Goal: Task Accomplishment & Management: Manage account settings

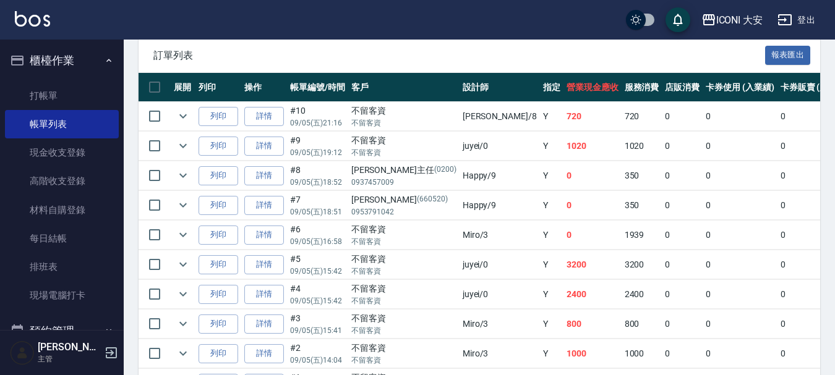
scroll to position [309, 0]
click at [261, 324] on link "詳情" at bounding box center [264, 324] width 40 height 19
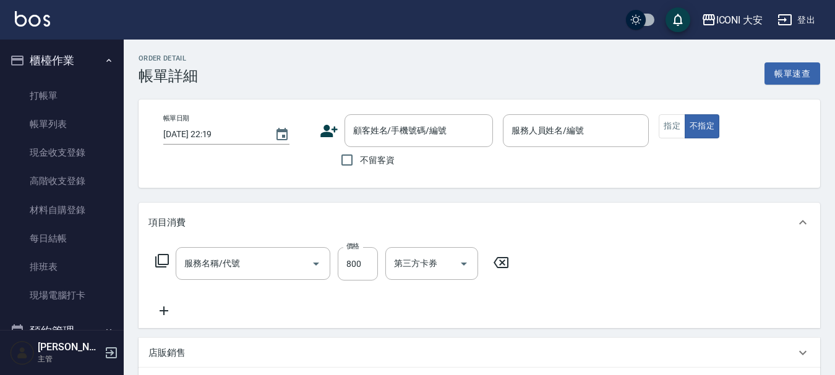
type input "[DATE] 15:41"
checkbox input "true"
type input "Miro-3"
type input "洗+剪(N103)"
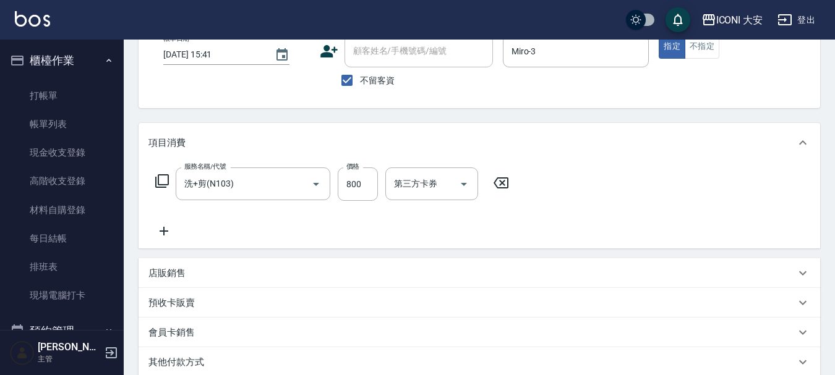
scroll to position [62, 0]
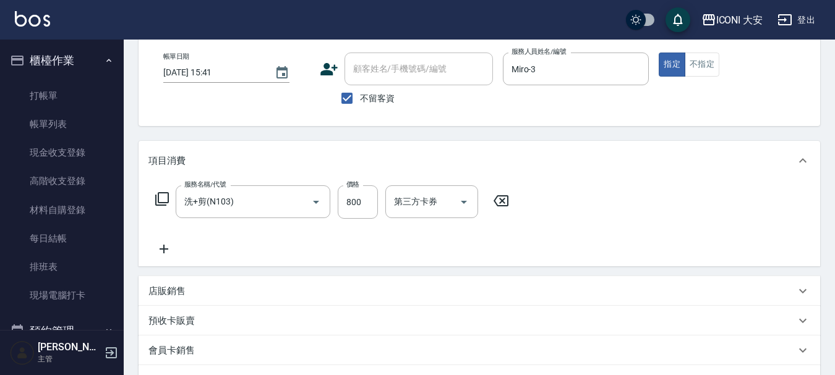
click at [156, 199] on icon at bounding box center [162, 199] width 14 height 14
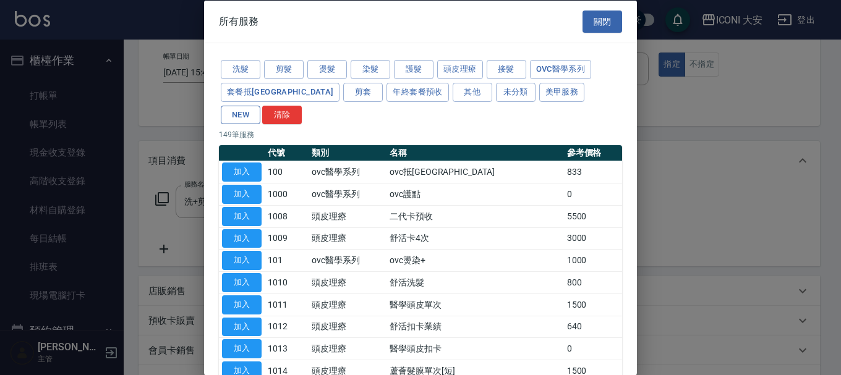
click at [260, 105] on button "NEW" at bounding box center [241, 114] width 40 height 19
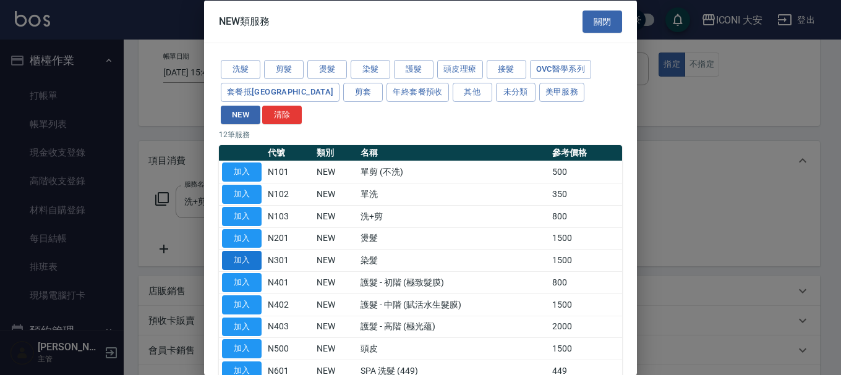
click at [238, 251] on button "加入" at bounding box center [242, 260] width 40 height 19
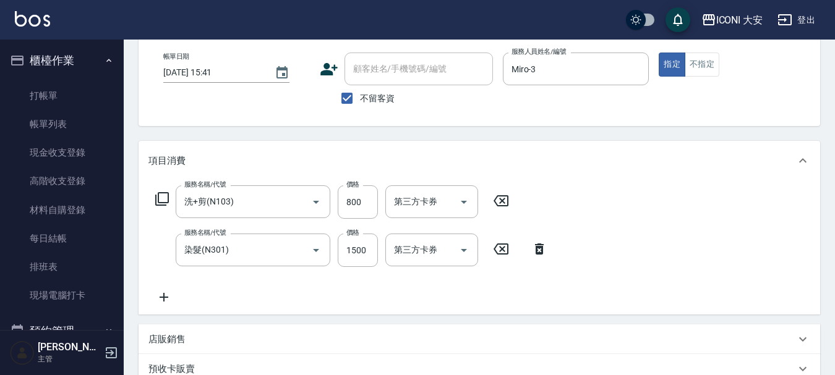
click at [495, 202] on icon at bounding box center [501, 200] width 15 height 11
click at [533, 244] on icon at bounding box center [539, 248] width 31 height 15
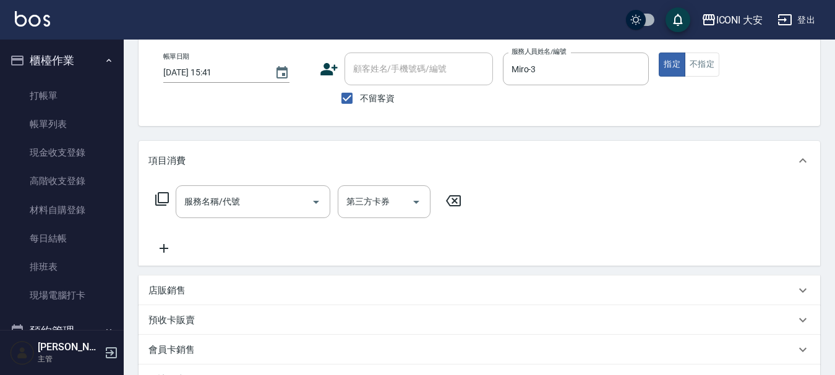
click at [169, 197] on div "服務名稱/代號 服務名稱/代號 第三方卡券 第三方卡券" at bounding box center [308, 202] width 320 height 33
click at [158, 197] on icon at bounding box center [162, 199] width 14 height 14
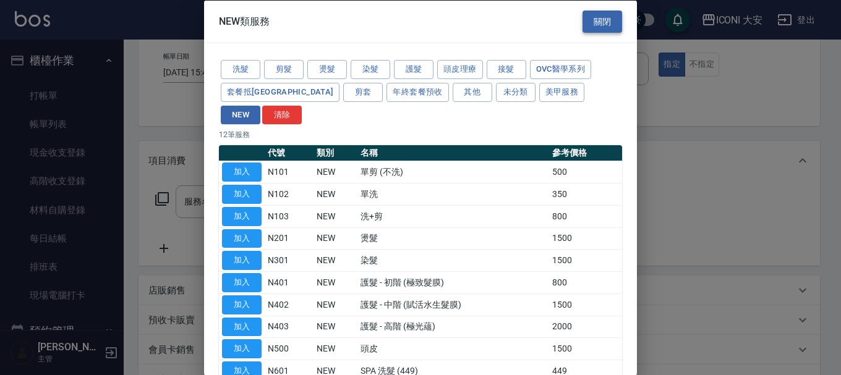
click at [598, 24] on button "關閉" at bounding box center [603, 21] width 40 height 23
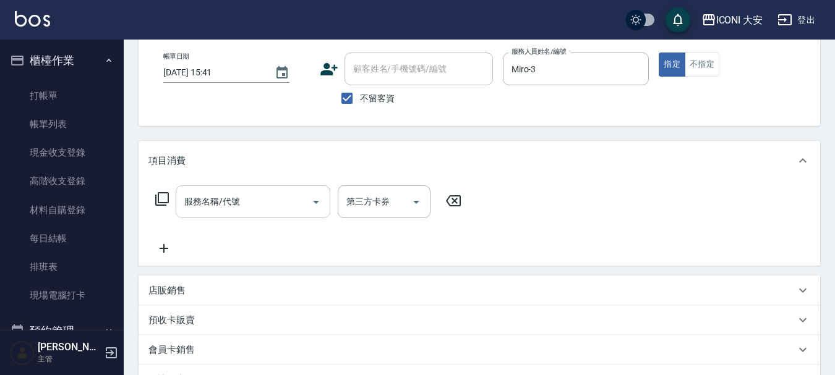
click at [290, 204] on input "服務名稱/代號" at bounding box center [243, 202] width 125 height 22
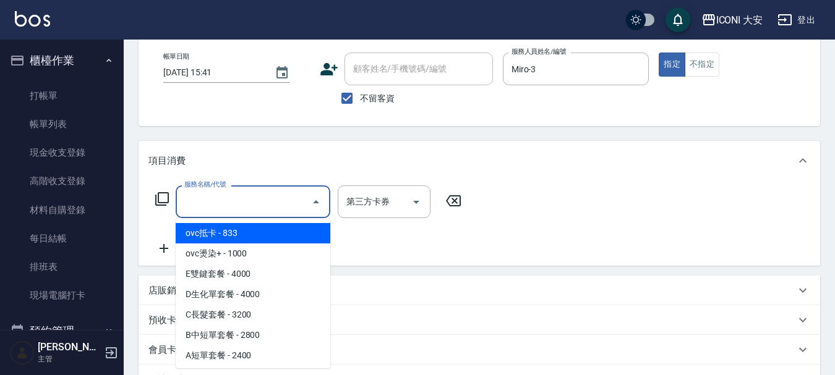
click at [164, 197] on icon at bounding box center [162, 199] width 15 height 15
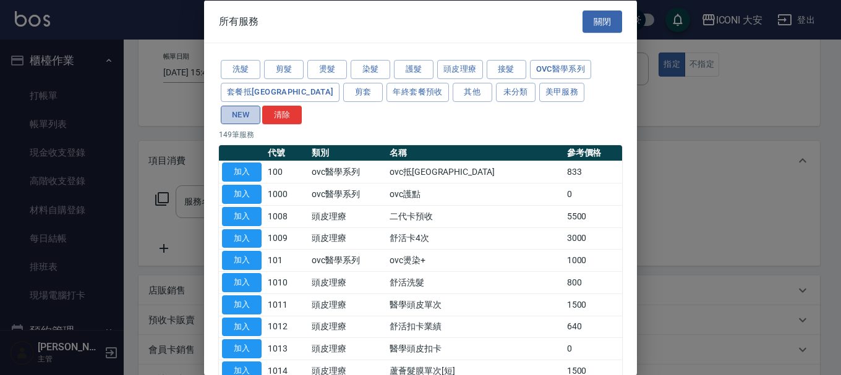
click at [260, 105] on button "NEW" at bounding box center [241, 114] width 40 height 19
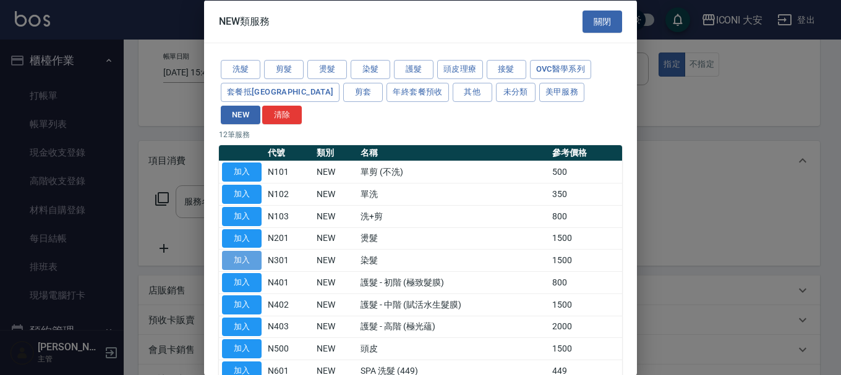
click at [249, 251] on button "加入" at bounding box center [242, 260] width 40 height 19
type input "染髮(N301)"
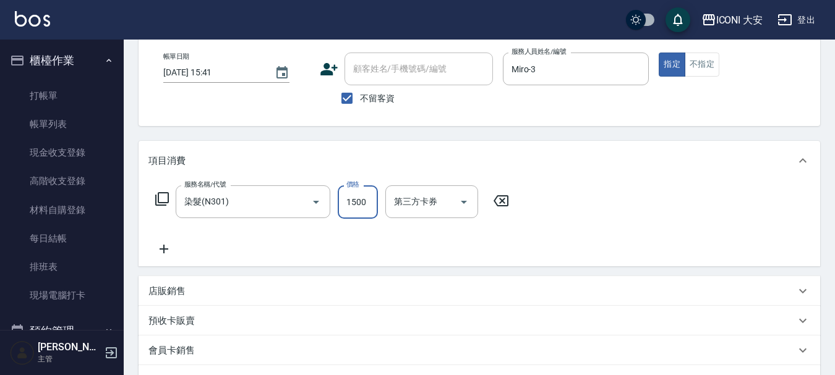
click at [344, 207] on input "1500" at bounding box center [358, 202] width 40 height 33
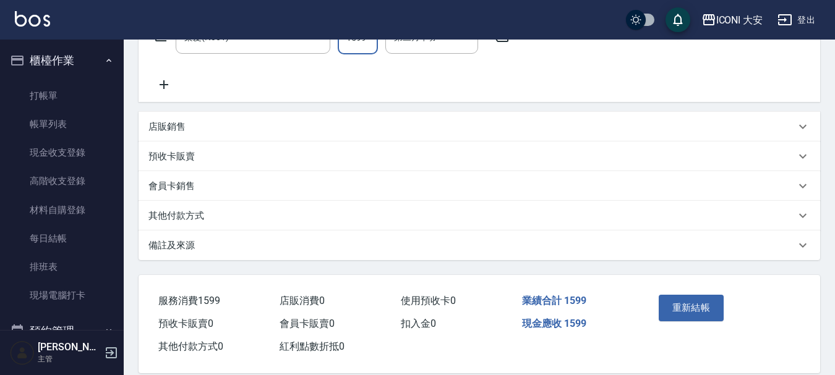
scroll to position [245, 0]
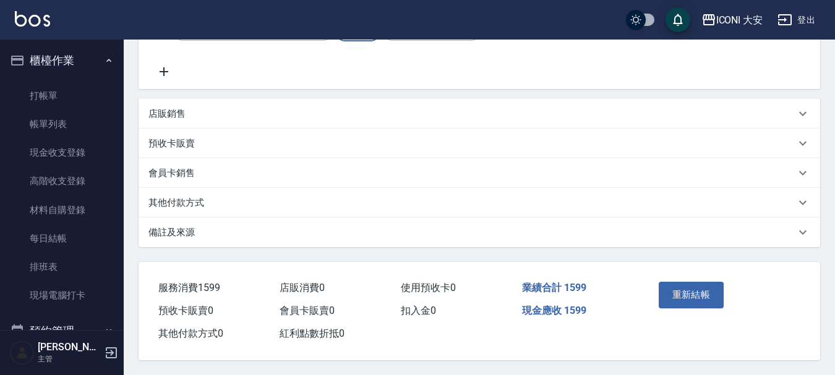
type input "1599"
click at [186, 197] on p "其他付款方式" at bounding box center [176, 203] width 56 height 13
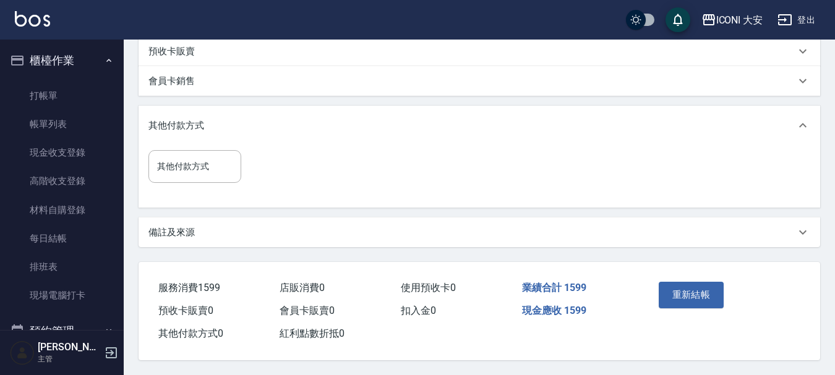
scroll to position [337, 0]
click at [210, 161] on input "其他付款方式" at bounding box center [195, 167] width 82 height 22
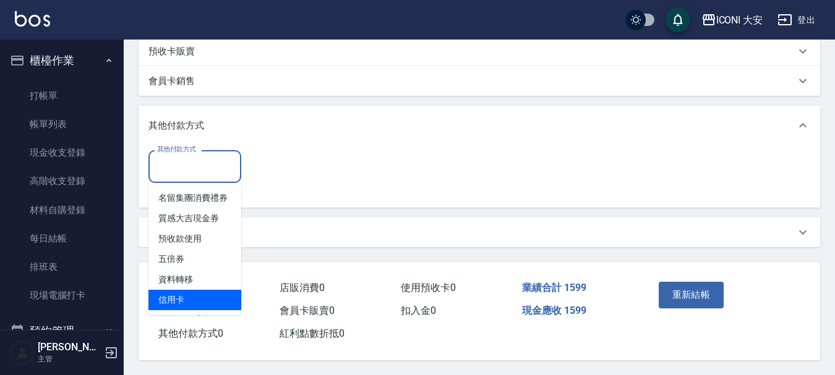
click at [213, 295] on span "信用卡" at bounding box center [194, 300] width 93 height 20
type input "信用卡"
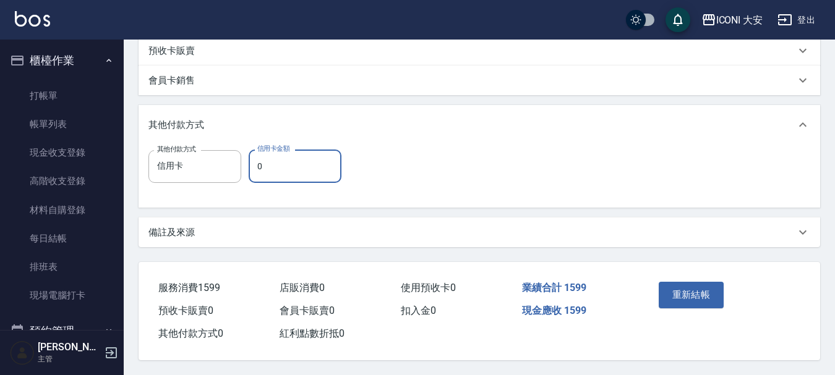
click at [262, 168] on input "0" at bounding box center [295, 166] width 93 height 33
type input "1599"
click at [705, 290] on button "重新結帳" at bounding box center [692, 295] width 66 height 26
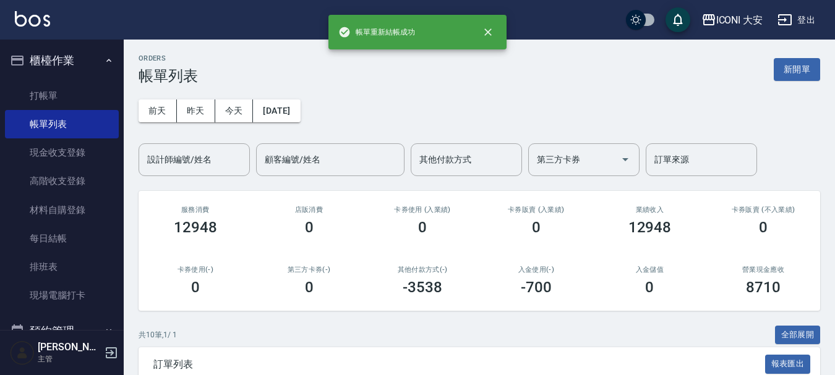
click at [794, 67] on button "新開單" at bounding box center [797, 69] width 46 height 23
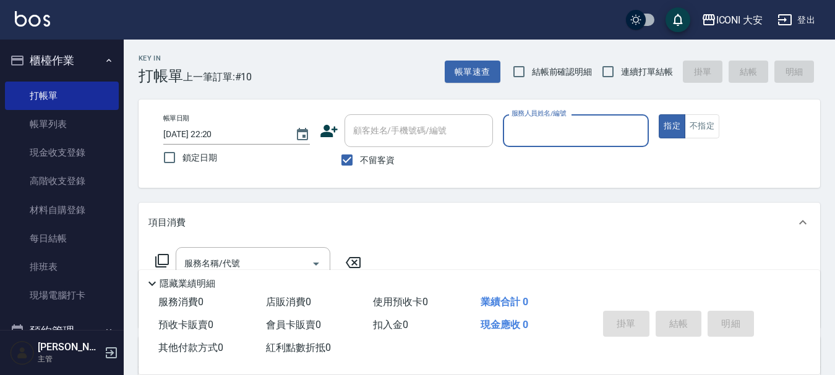
click at [526, 127] on input "服務人員姓名/編號" at bounding box center [575, 131] width 135 height 22
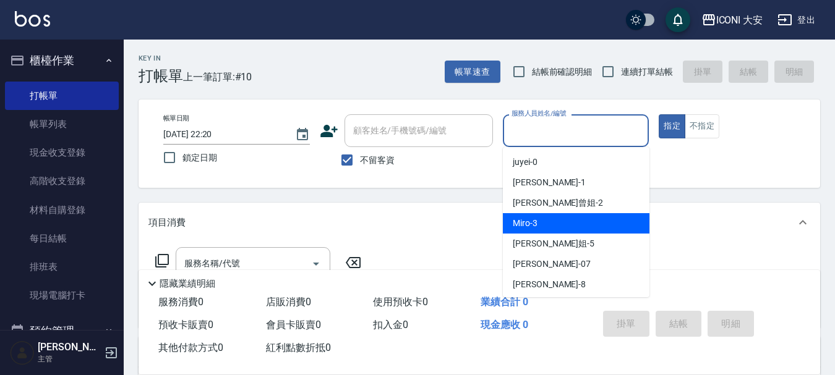
click at [547, 224] on div "Miro -3" at bounding box center [576, 223] width 147 height 20
type input "Miro-3"
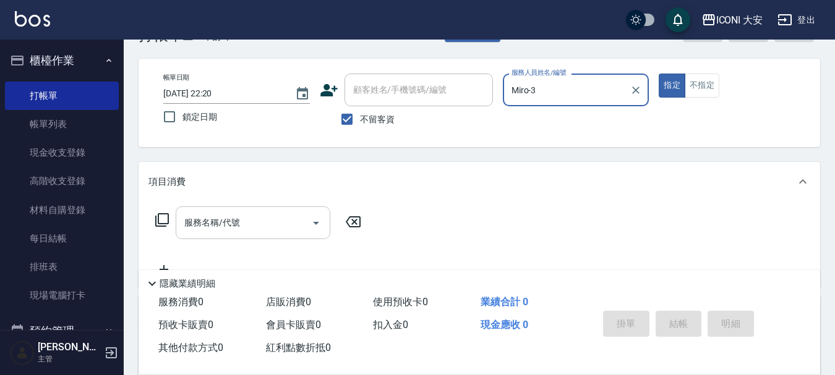
scroll to position [62, 0]
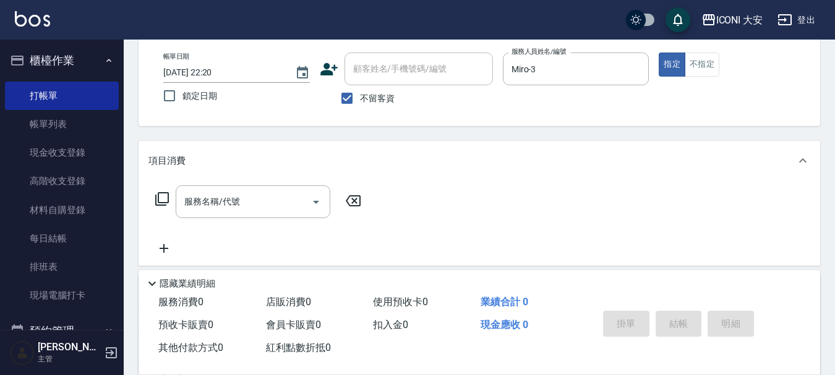
click at [166, 202] on icon at bounding box center [162, 199] width 15 height 15
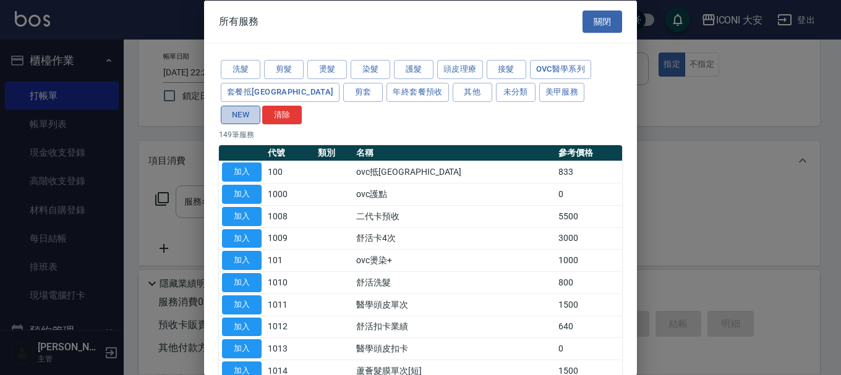
click at [260, 105] on button "NEW" at bounding box center [241, 114] width 40 height 19
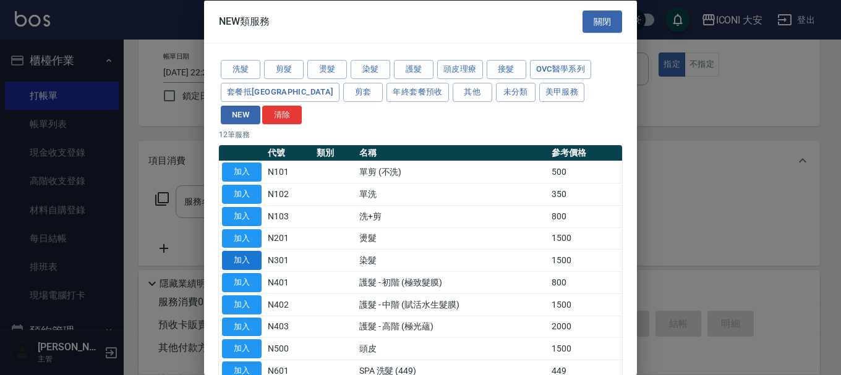
click at [239, 251] on button "加入" at bounding box center [242, 260] width 40 height 19
type input "染髮(N301)"
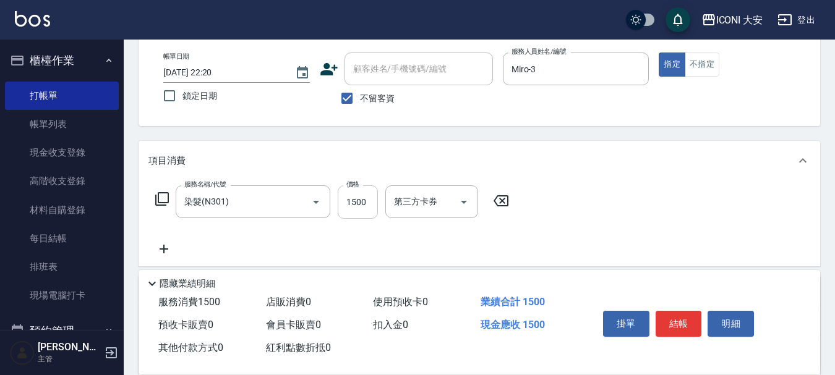
click at [359, 207] on input "1500" at bounding box center [358, 202] width 40 height 33
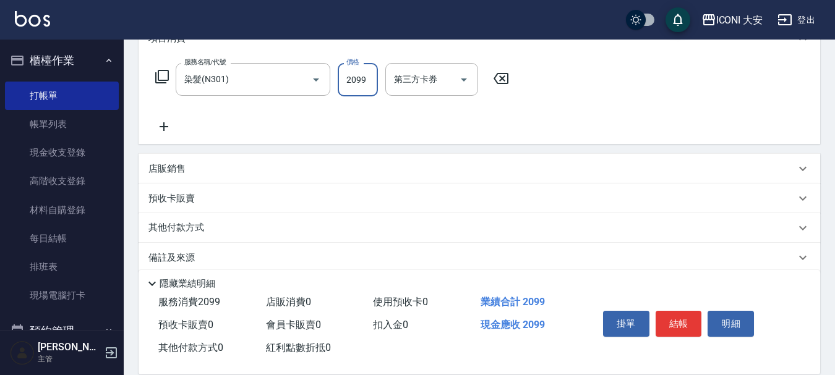
scroll to position [186, 0]
type input "2099"
click at [186, 224] on p "其他付款方式" at bounding box center [179, 227] width 62 height 14
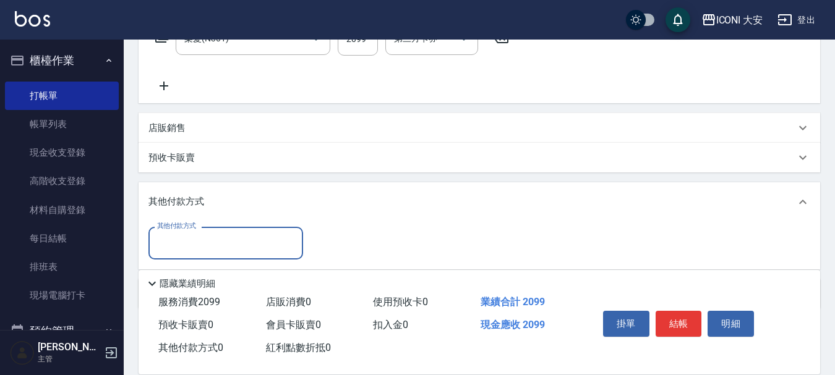
scroll to position [278, 0]
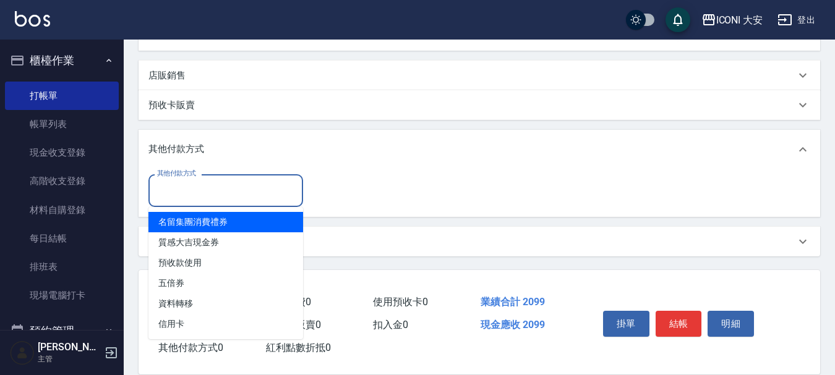
click at [233, 186] on input "其他付款方式" at bounding box center [226, 191] width 144 height 22
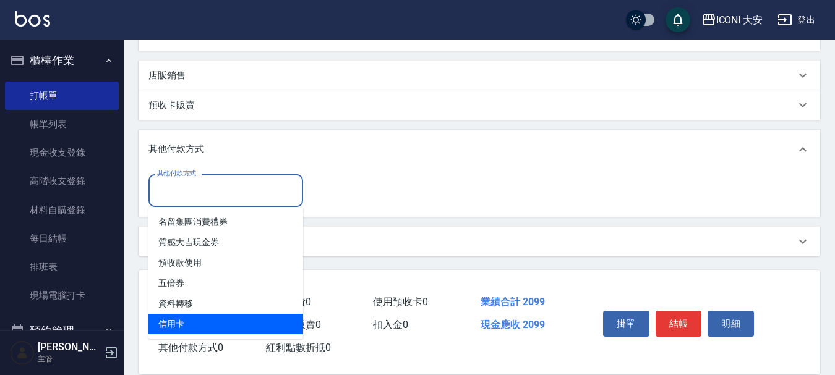
drag, startPoint x: 248, startPoint y: 319, endPoint x: 257, endPoint y: 301, distance: 19.9
click at [248, 320] on span "信用卡" at bounding box center [225, 324] width 155 height 20
type input "信用卡"
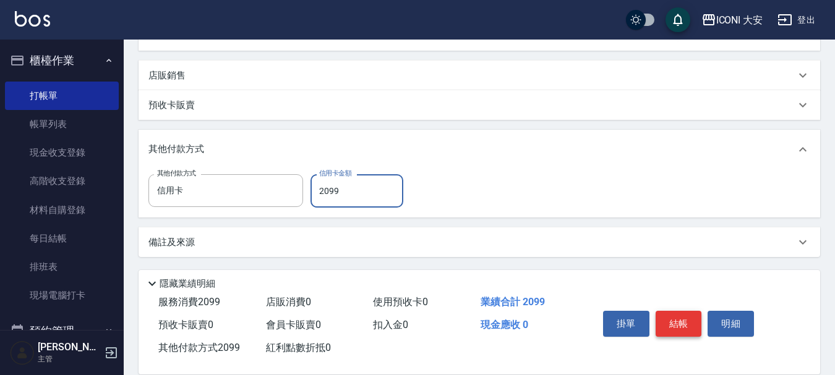
type input "2099"
click at [689, 320] on button "結帳" at bounding box center [679, 324] width 46 height 26
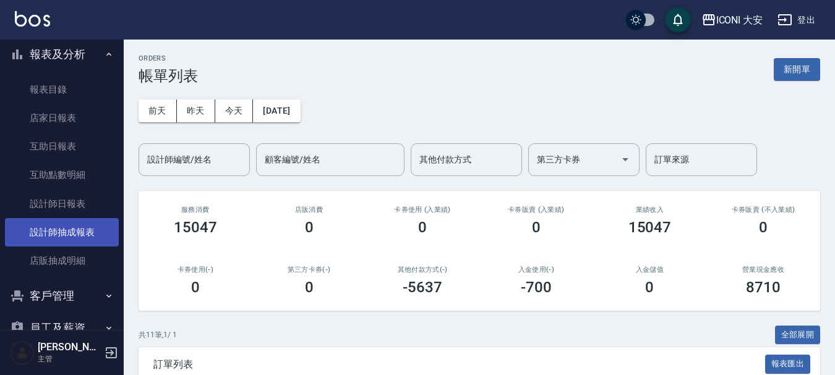
scroll to position [309, 0]
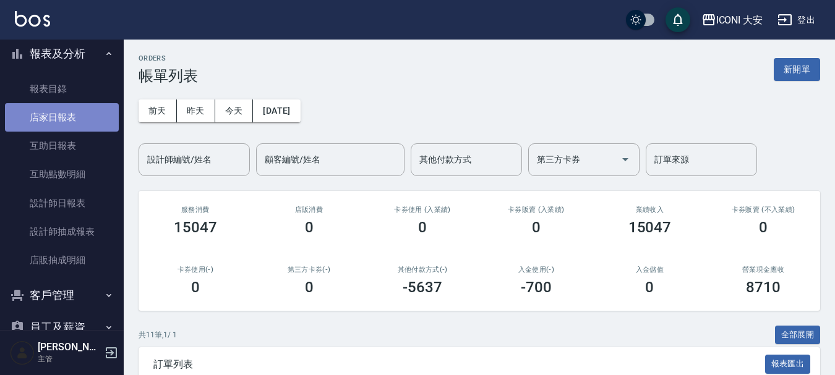
click at [82, 129] on link "店家日報表" at bounding box center [62, 117] width 114 height 28
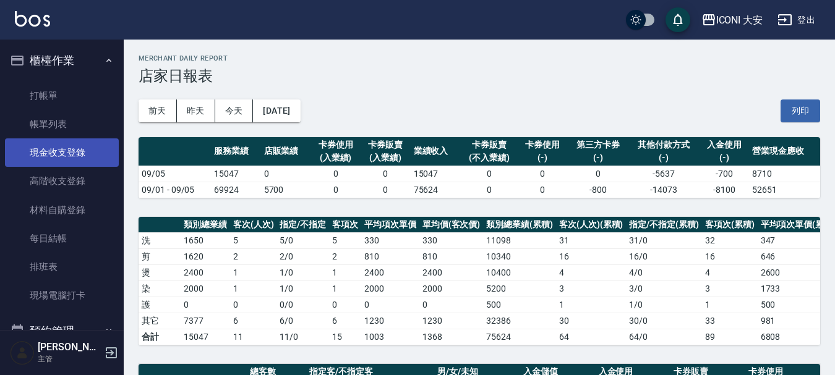
click at [66, 154] on link "現金收支登錄" at bounding box center [62, 153] width 114 height 28
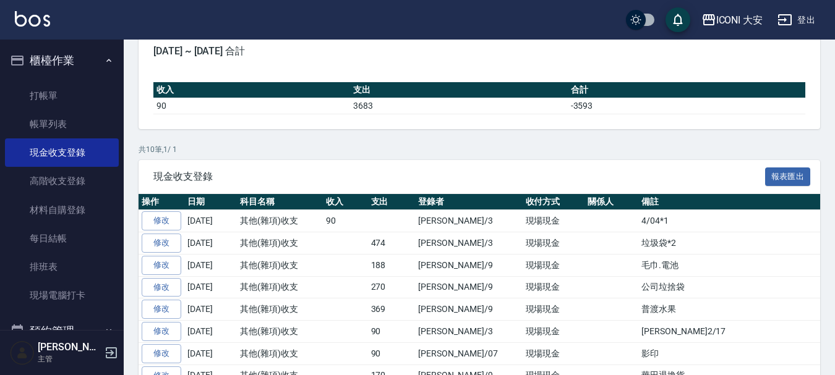
scroll to position [124, 0]
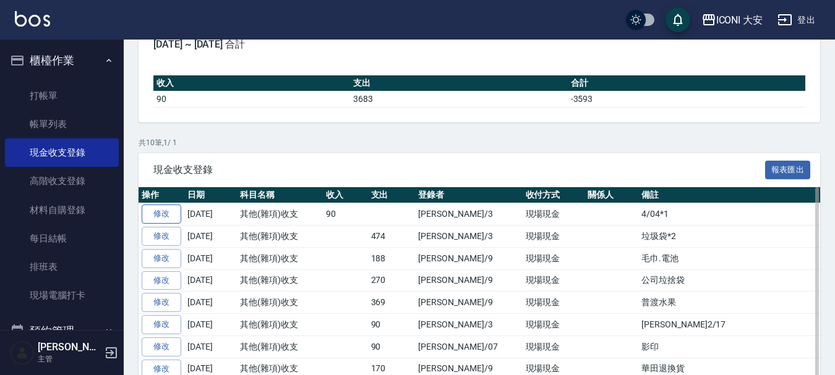
click at [165, 215] on link "修改" at bounding box center [162, 214] width 40 height 19
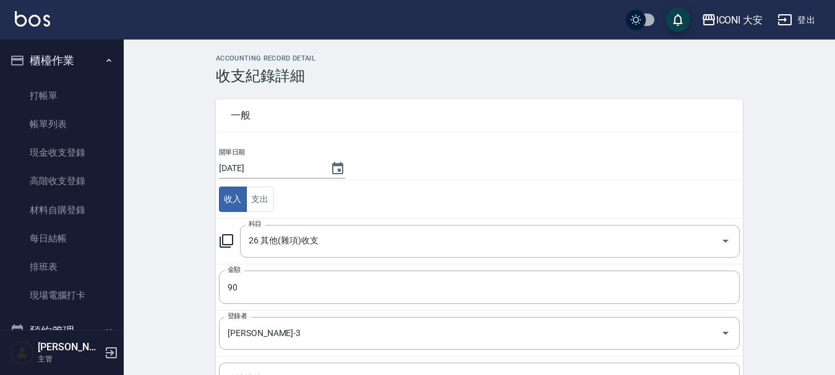
scroll to position [62, 0]
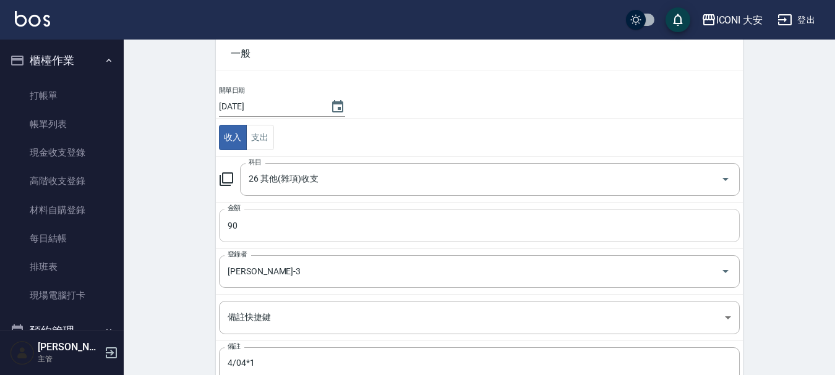
click at [289, 231] on input "90" at bounding box center [479, 225] width 521 height 33
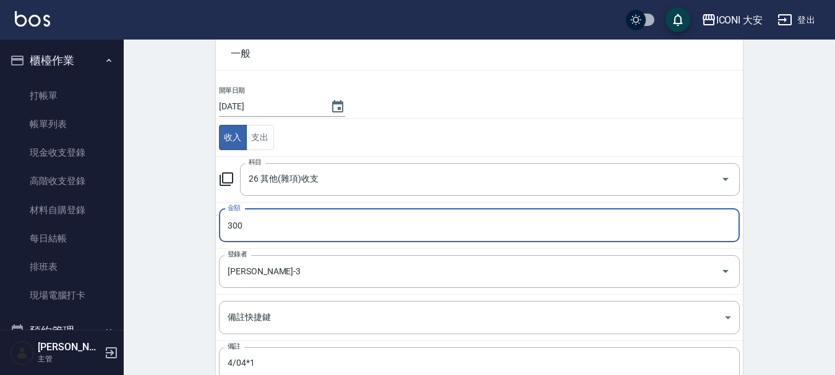
type input "300"
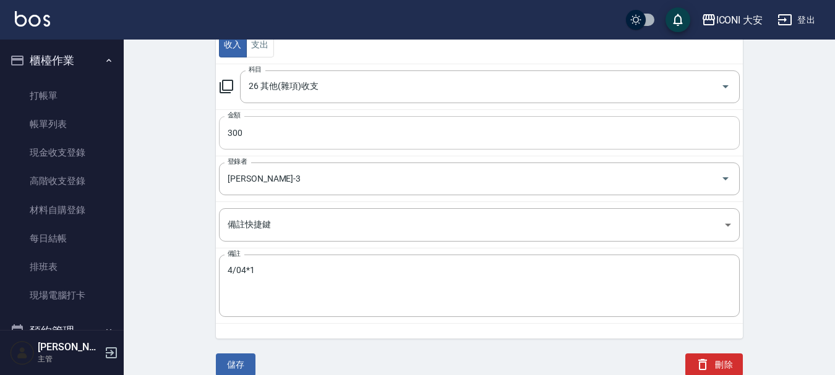
scroll to position [156, 0]
click at [310, 271] on textarea "4/04*1" at bounding box center [480, 285] width 504 height 42
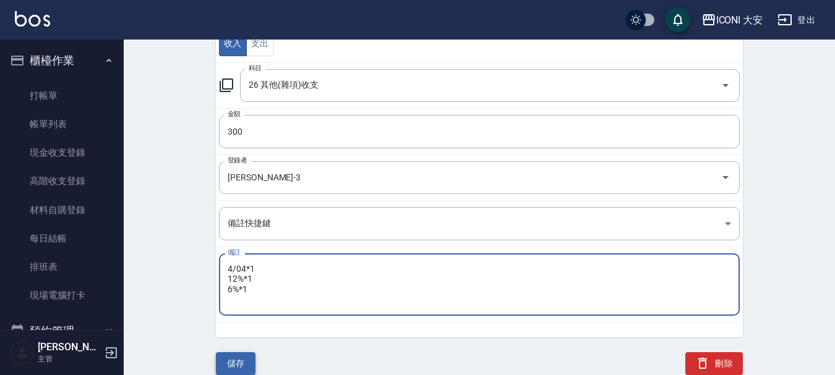
type textarea "4/04*1 12%*1 6%*1"
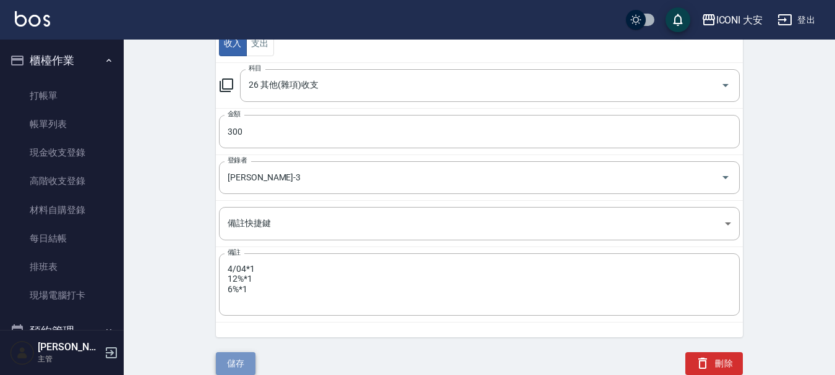
click at [238, 356] on button "儲存" at bounding box center [236, 364] width 40 height 23
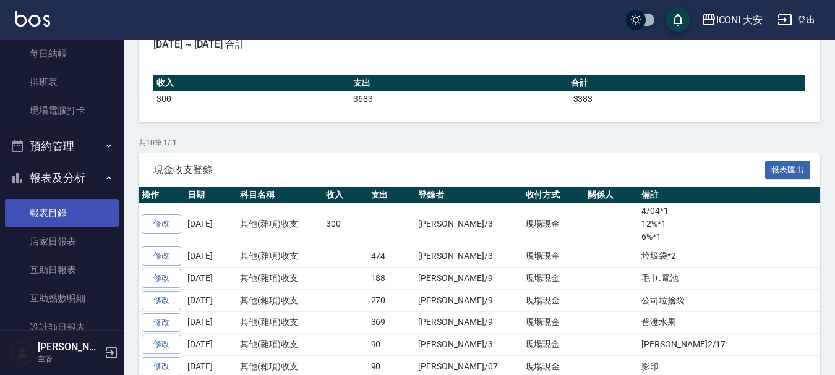
scroll to position [186, 0]
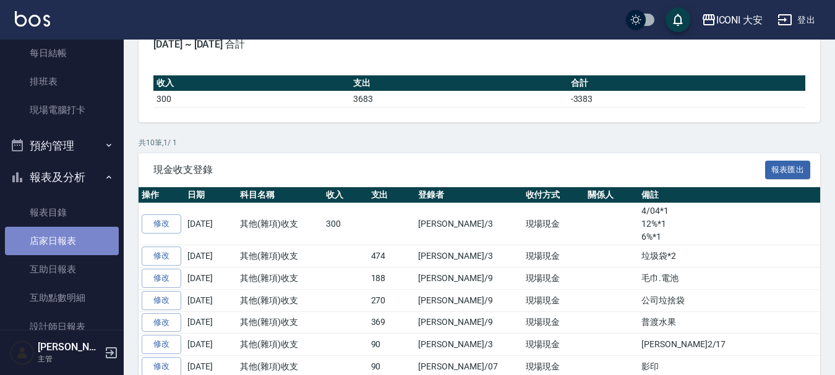
click at [69, 246] on link "店家日報表" at bounding box center [62, 241] width 114 height 28
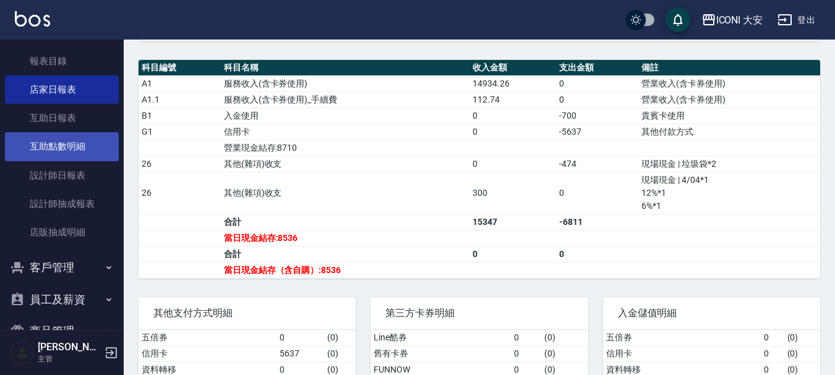
scroll to position [371, 0]
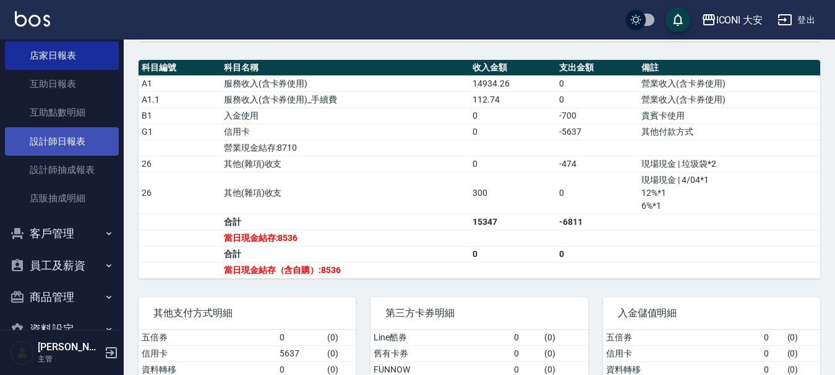
click at [58, 146] on link "設計師日報表" at bounding box center [62, 141] width 114 height 28
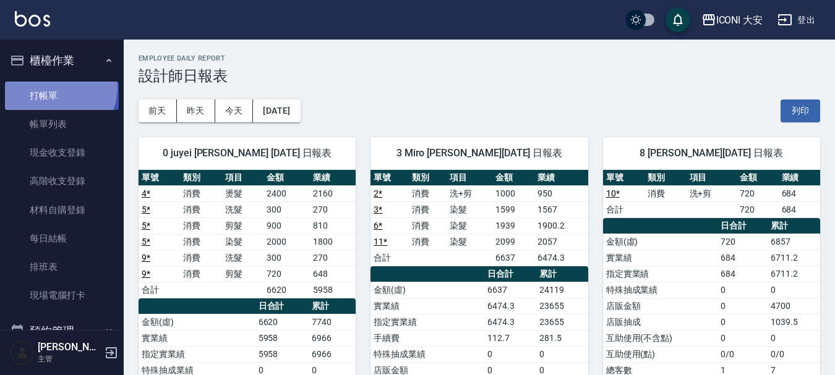
click at [59, 88] on link "打帳單" at bounding box center [62, 96] width 114 height 28
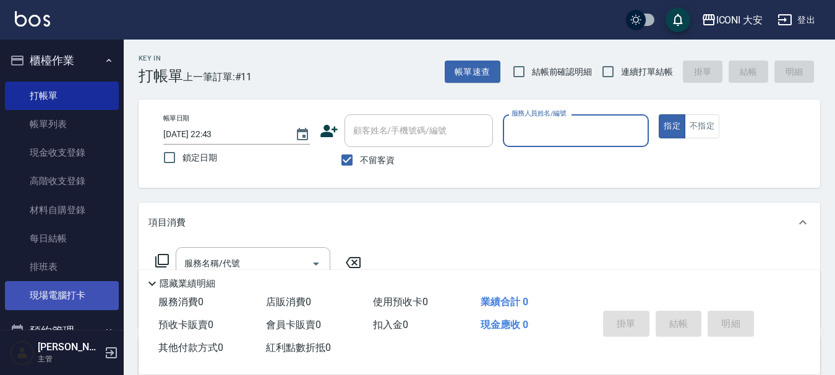
click at [86, 286] on link "現場電腦打卡" at bounding box center [62, 295] width 114 height 28
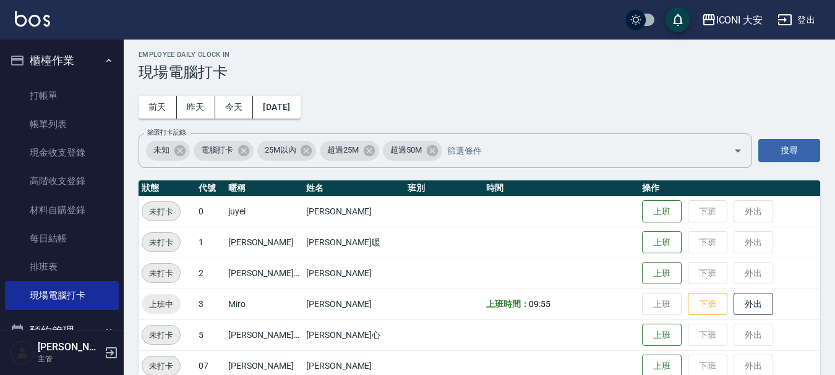
scroll to position [87, 0]
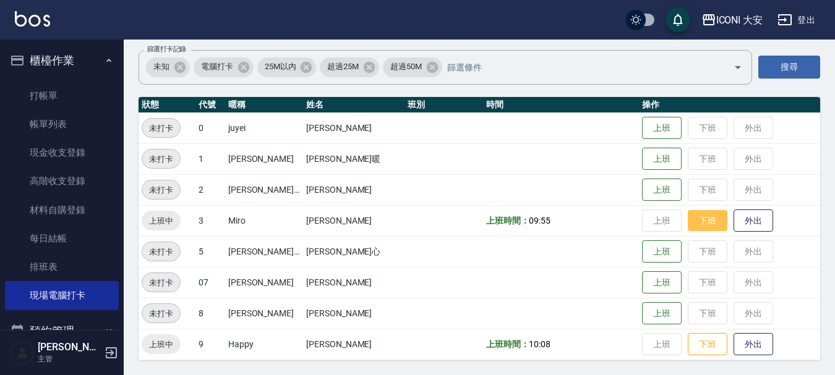
click at [688, 221] on button "下班" at bounding box center [708, 221] width 40 height 22
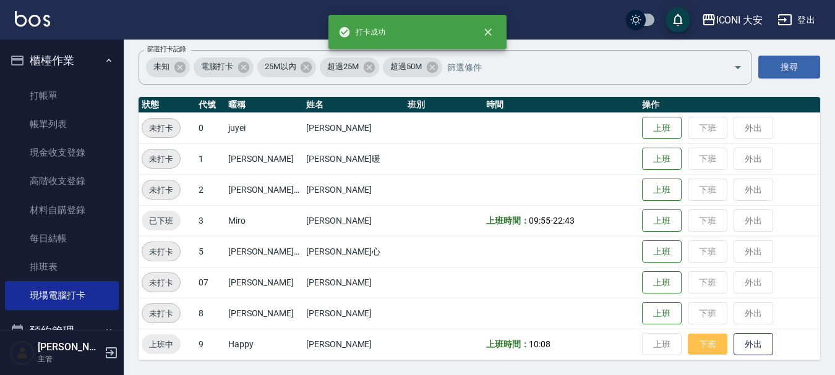
click at [689, 351] on button "下班" at bounding box center [708, 345] width 40 height 22
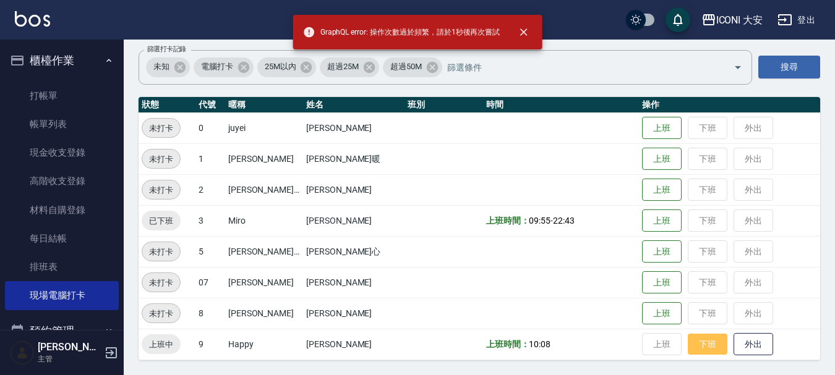
click at [688, 347] on button "下班" at bounding box center [708, 345] width 40 height 22
